Goal: Task Accomplishment & Management: Manage account settings

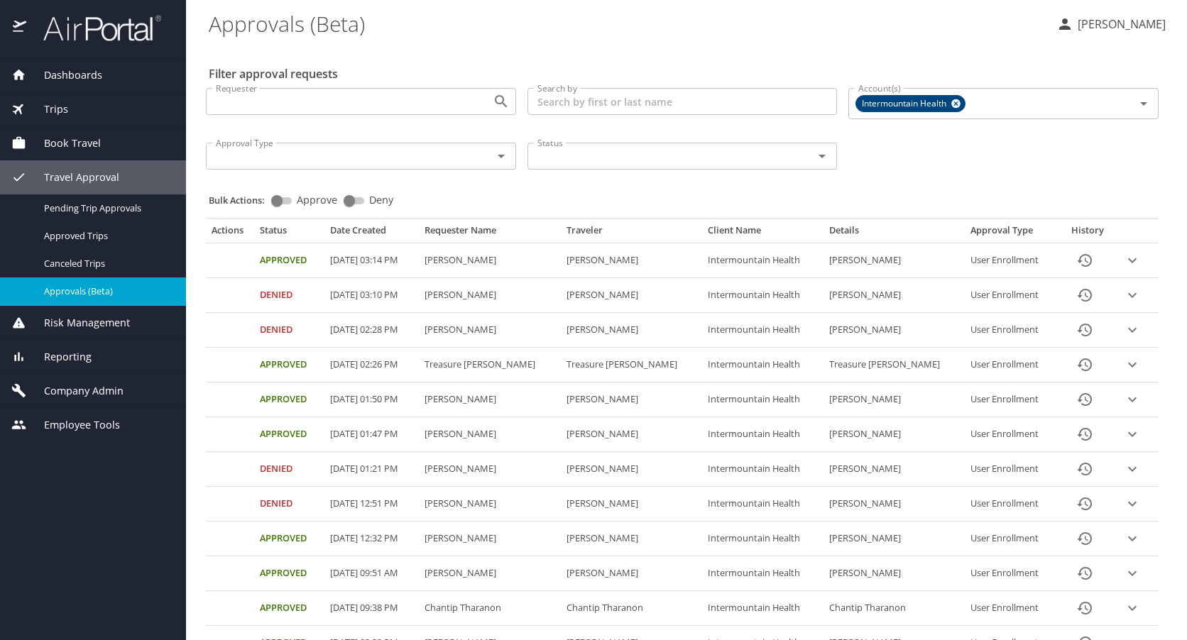
click at [69, 385] on span "Company Admin" at bounding box center [74, 391] width 97 height 16
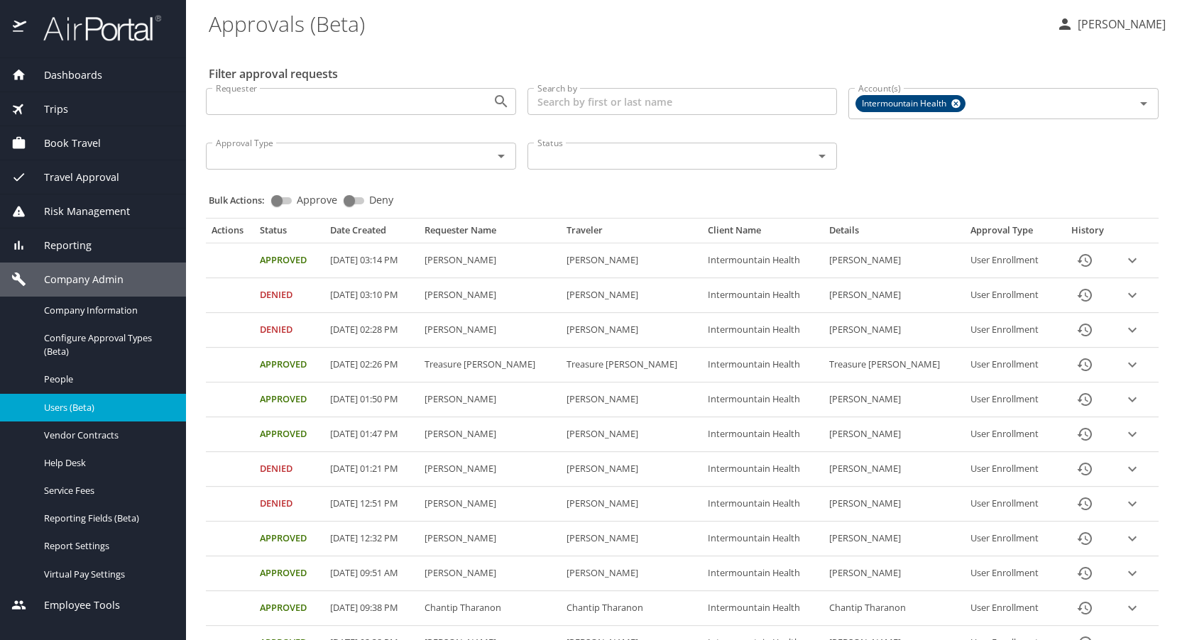
click at [71, 408] on span "Users (Beta)" at bounding box center [106, 407] width 125 height 13
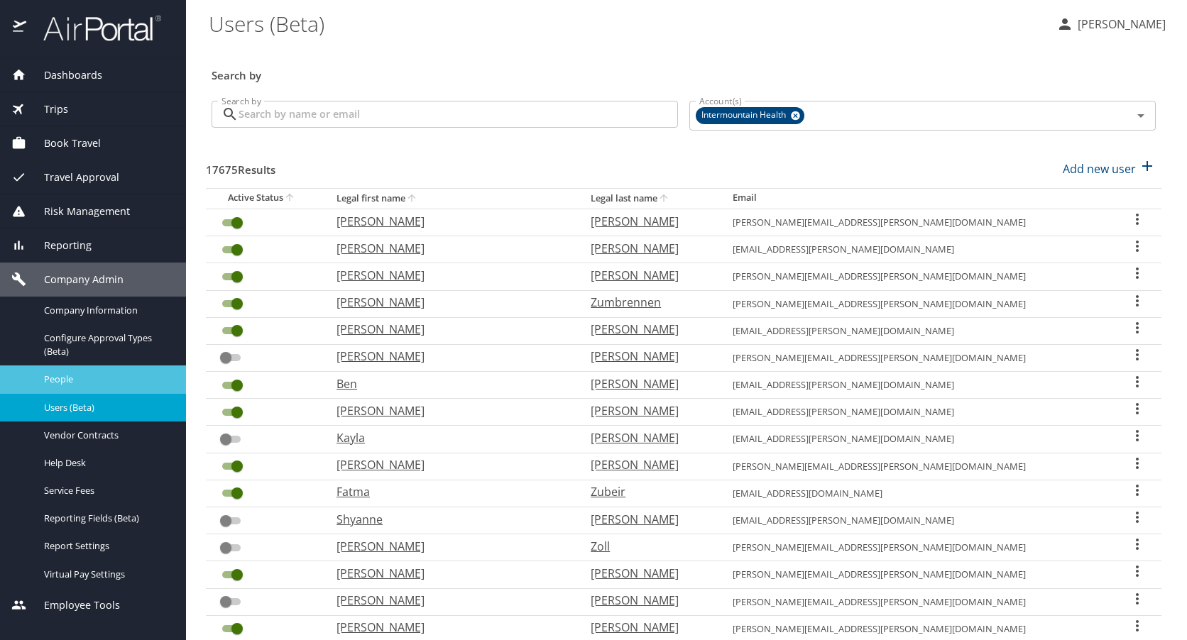
click at [56, 372] on div "People" at bounding box center [92, 379] width 163 height 16
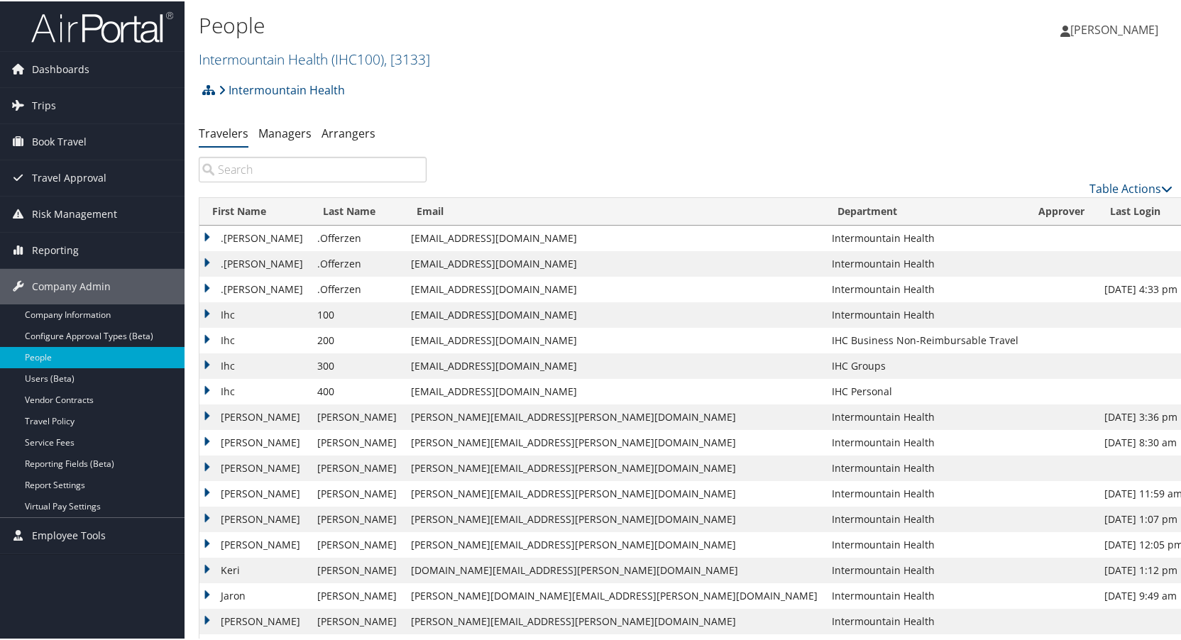
click at [353, 165] on input "search" at bounding box center [313, 168] width 228 height 26
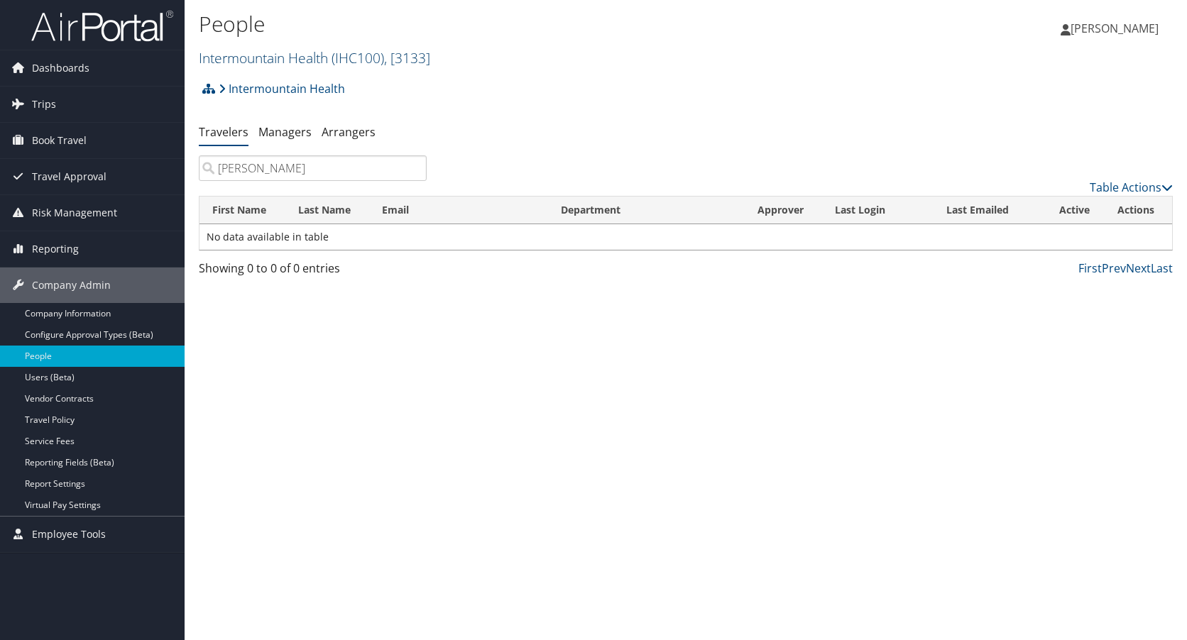
type input "[PERSON_NAME]"
click at [280, 55] on link "Intermountain Health ( IHC100 ) , [ 3133 ]" at bounding box center [314, 57] width 231 height 19
click at [264, 126] on link "Peaks Intermountain Denver (SCL Health), [10799]" at bounding box center [292, 127] width 187 height 37
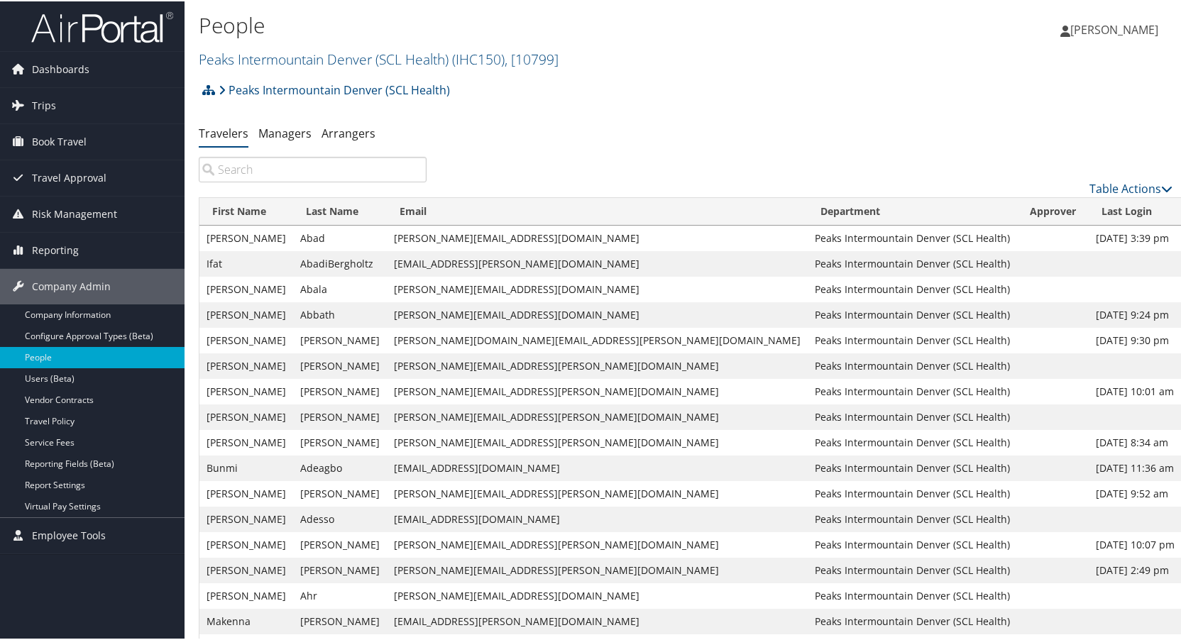
click at [309, 165] on input "search" at bounding box center [313, 168] width 228 height 26
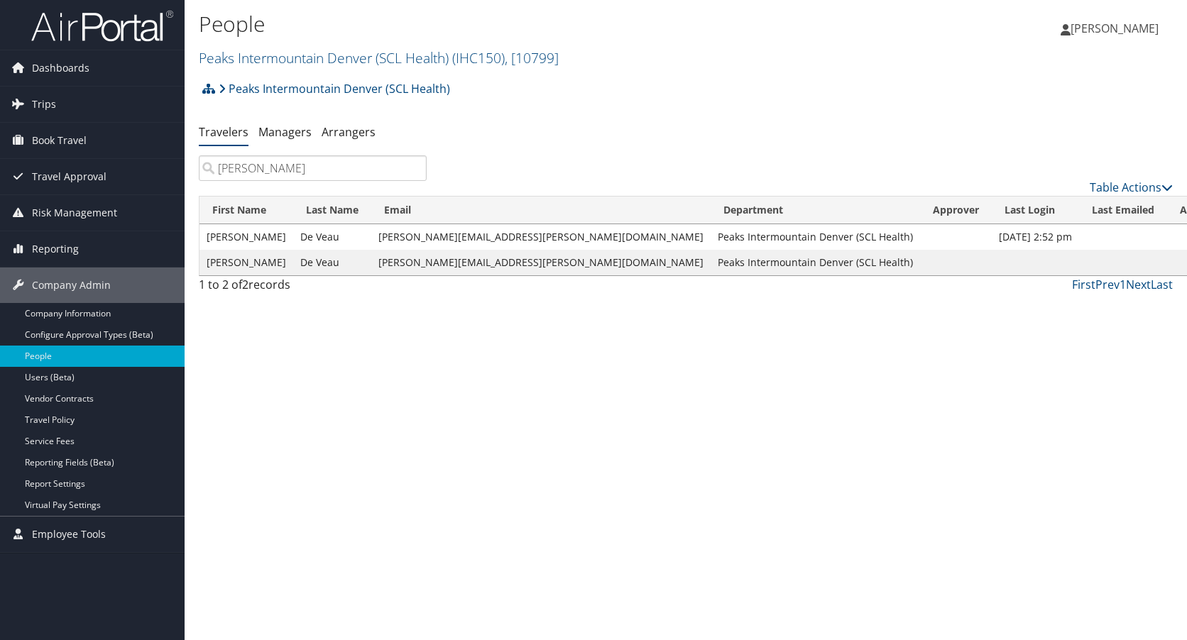
type input "[PERSON_NAME]"
click at [1104, 27] on span "[PERSON_NAME]" at bounding box center [1114, 29] width 88 height 16
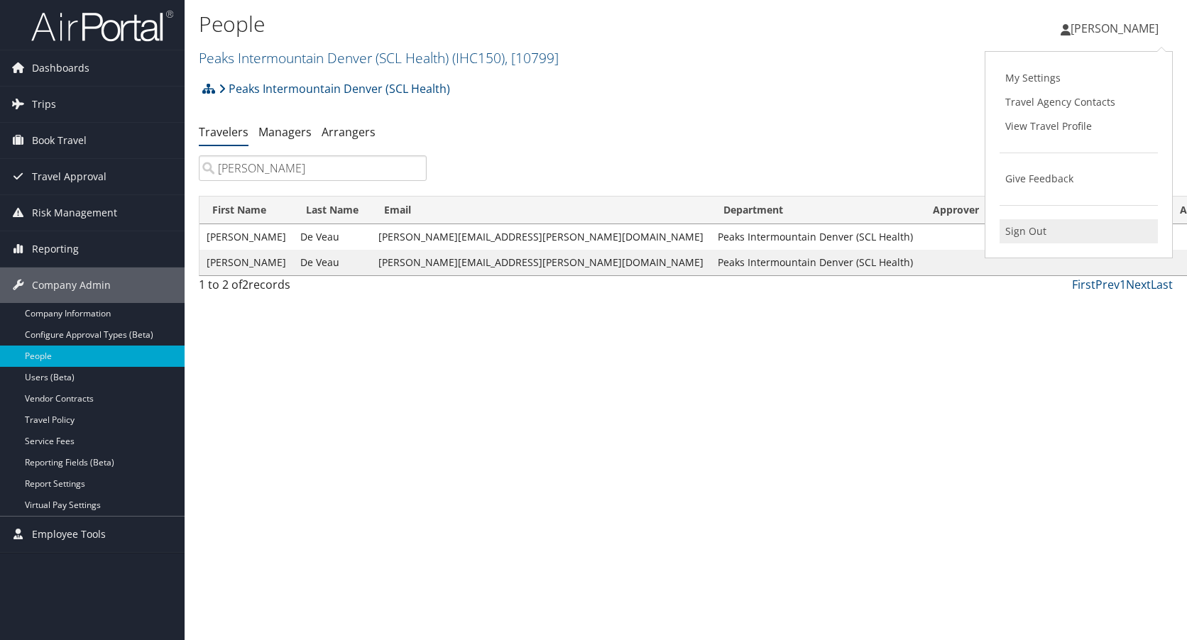
click at [1031, 229] on link "Sign Out" at bounding box center [1078, 231] width 158 height 24
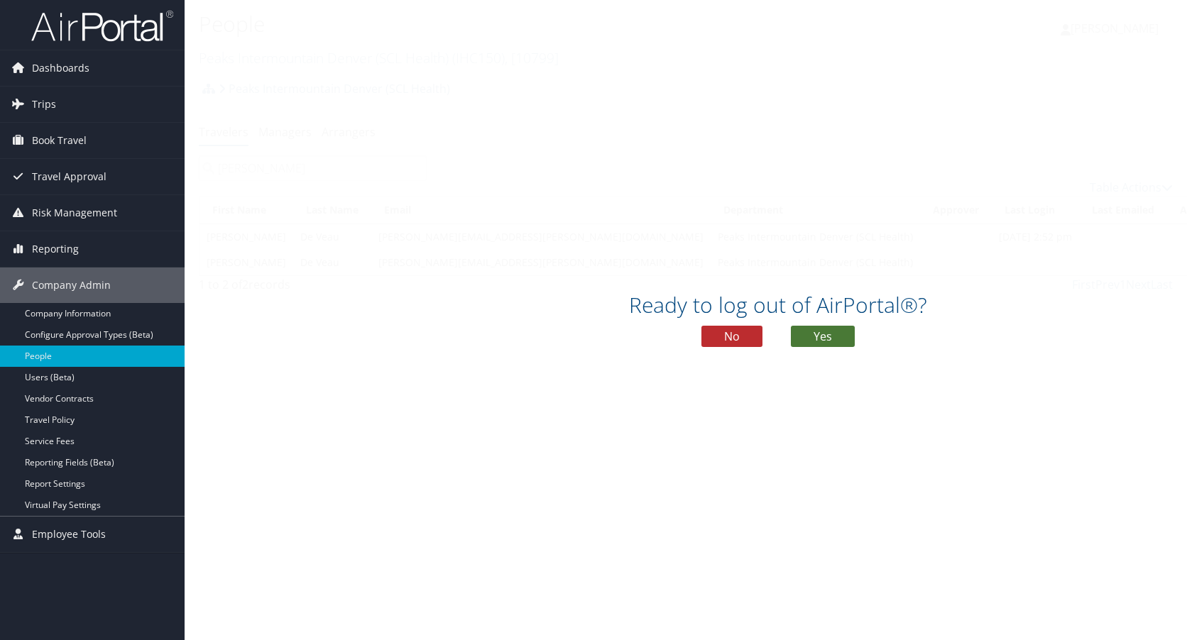
click at [818, 338] on button "Yes" at bounding box center [823, 336] width 64 height 21
